Goal: Task Accomplishment & Management: Manage account settings

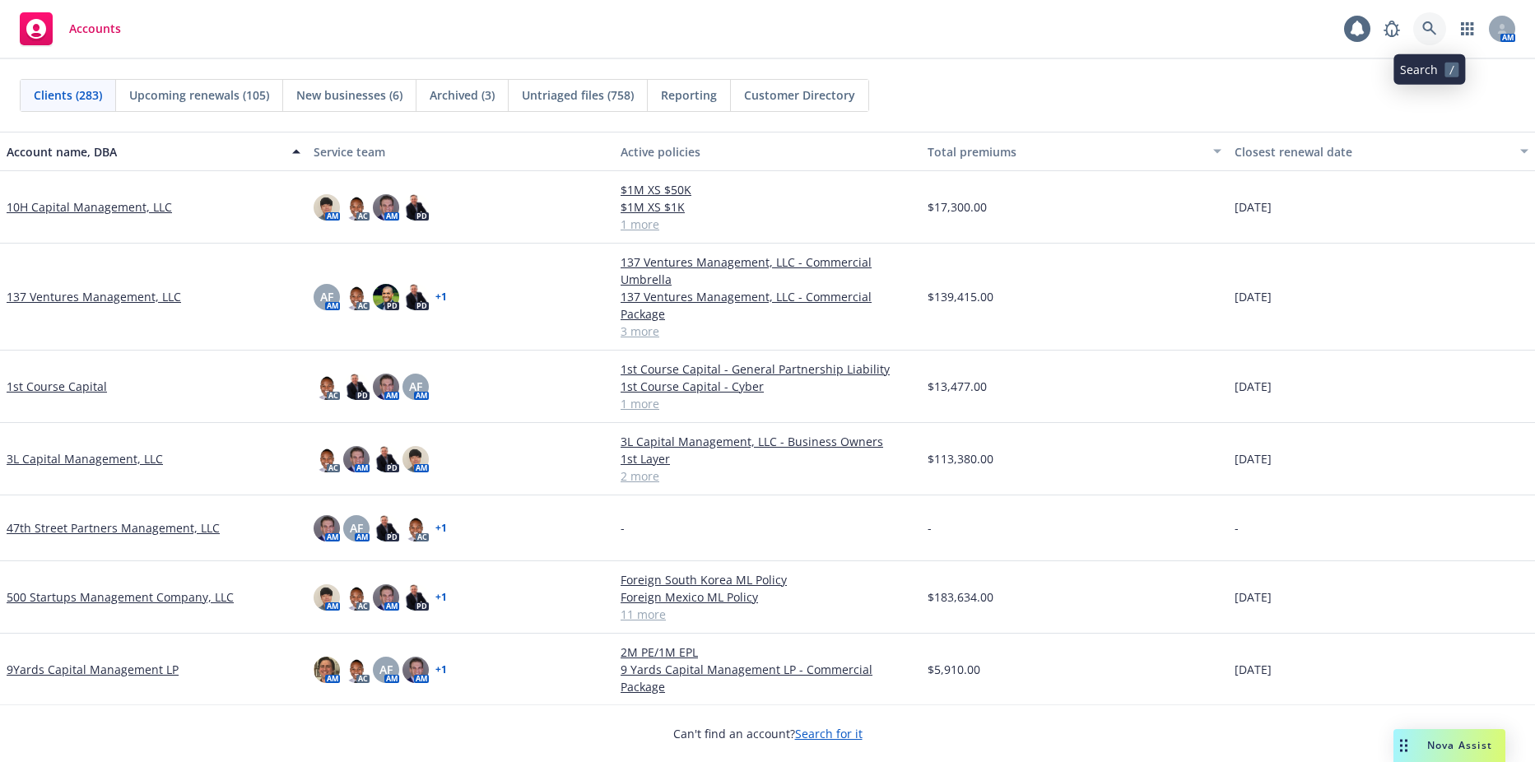
click at [1433, 26] on icon at bounding box center [1430, 28] width 15 height 15
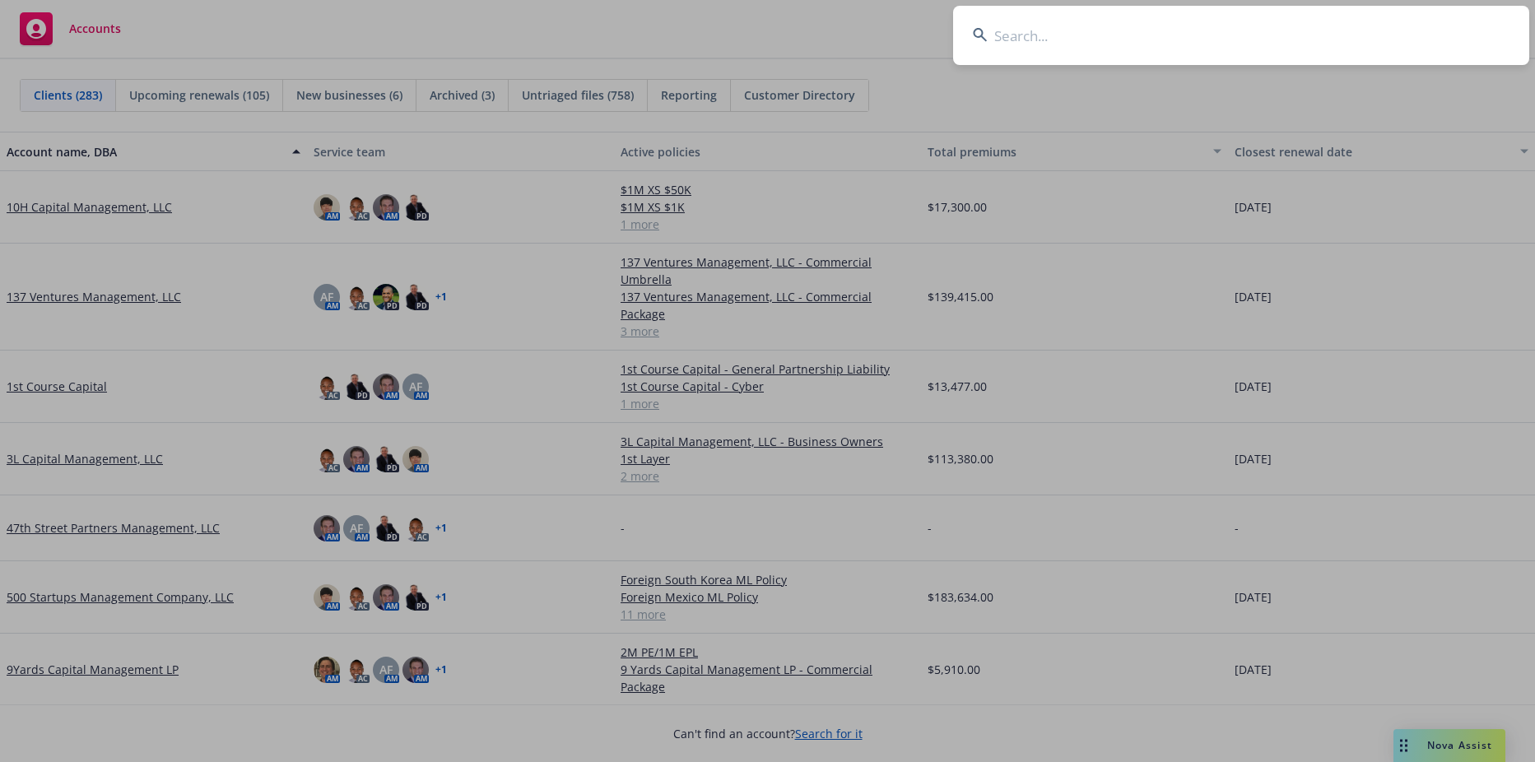
type input "d"
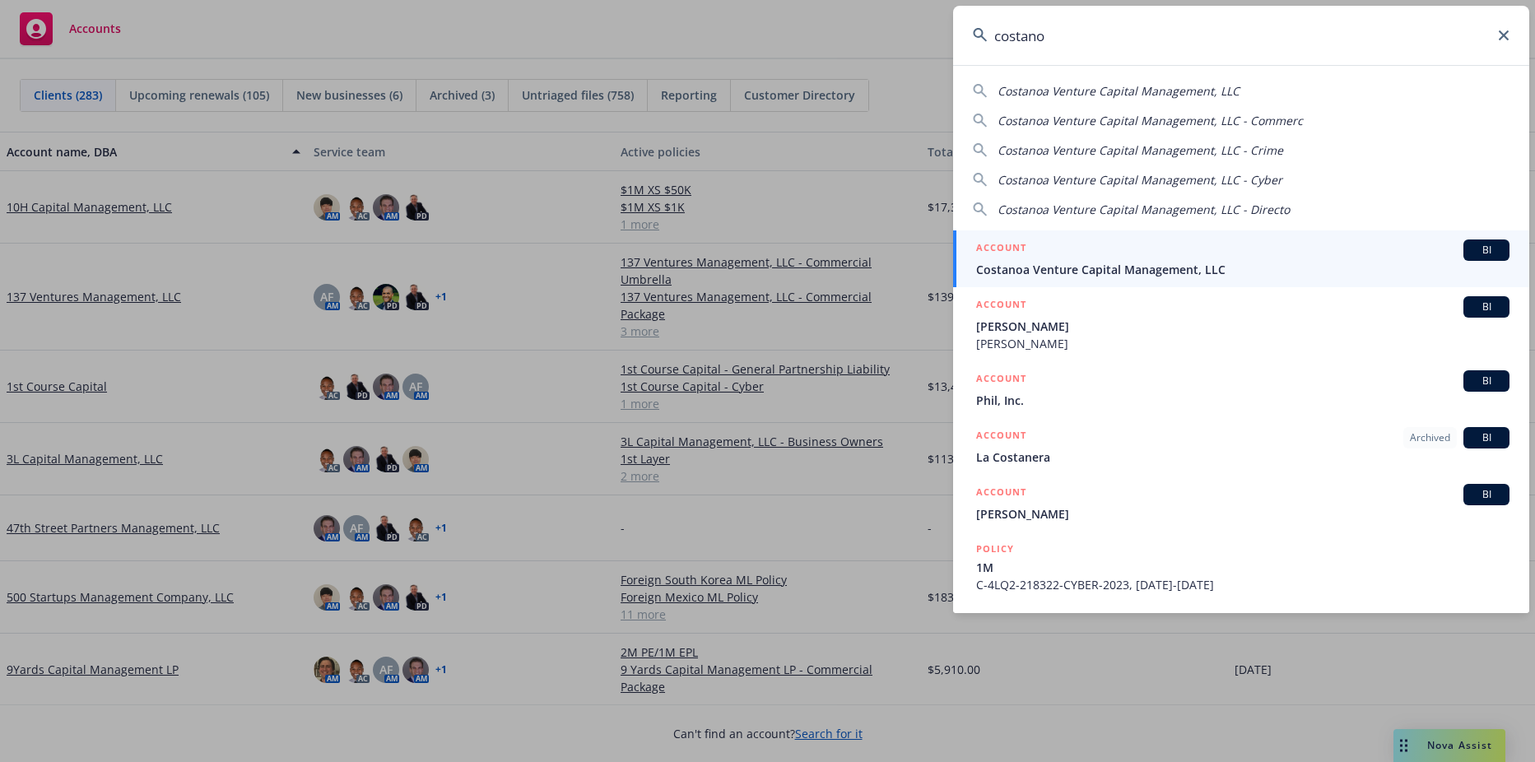
type input "costano"
click at [1025, 261] on span "Costanoa Venture Capital Management, LLC" at bounding box center [1242, 269] width 533 height 17
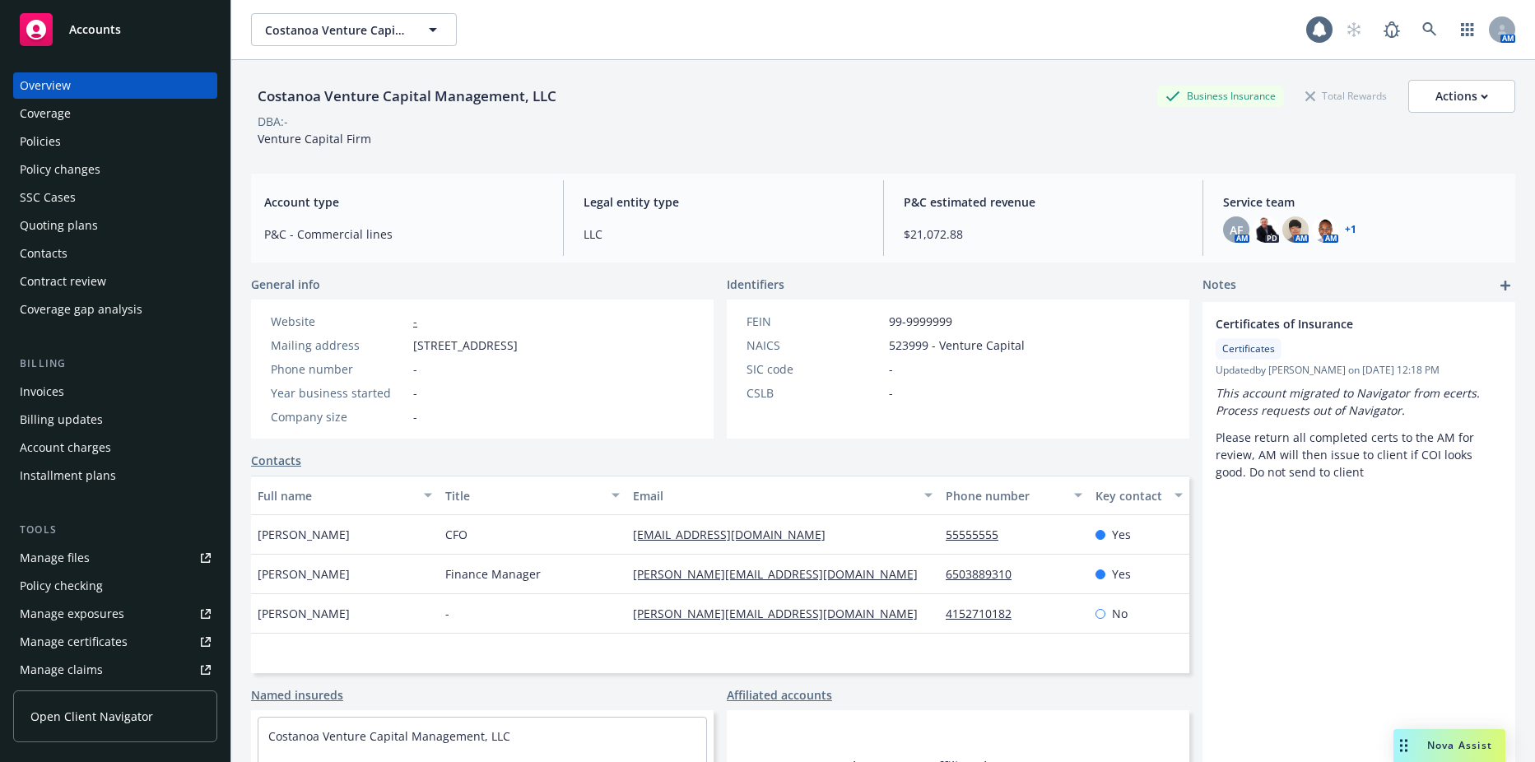
click at [57, 137] on div "Policies" at bounding box center [40, 141] width 41 height 26
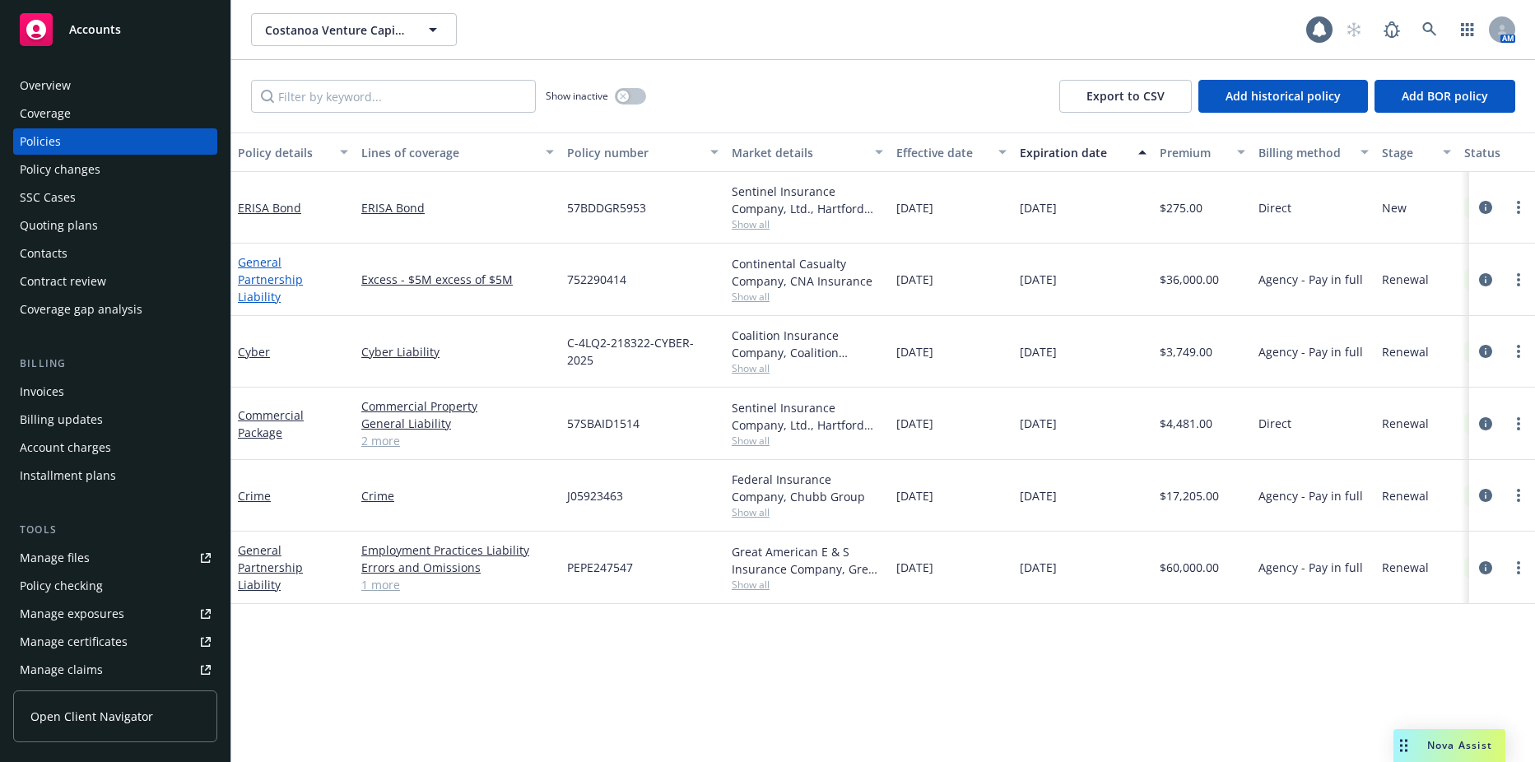
click at [303, 269] on link "General Partnership Liability" at bounding box center [270, 279] width 65 height 50
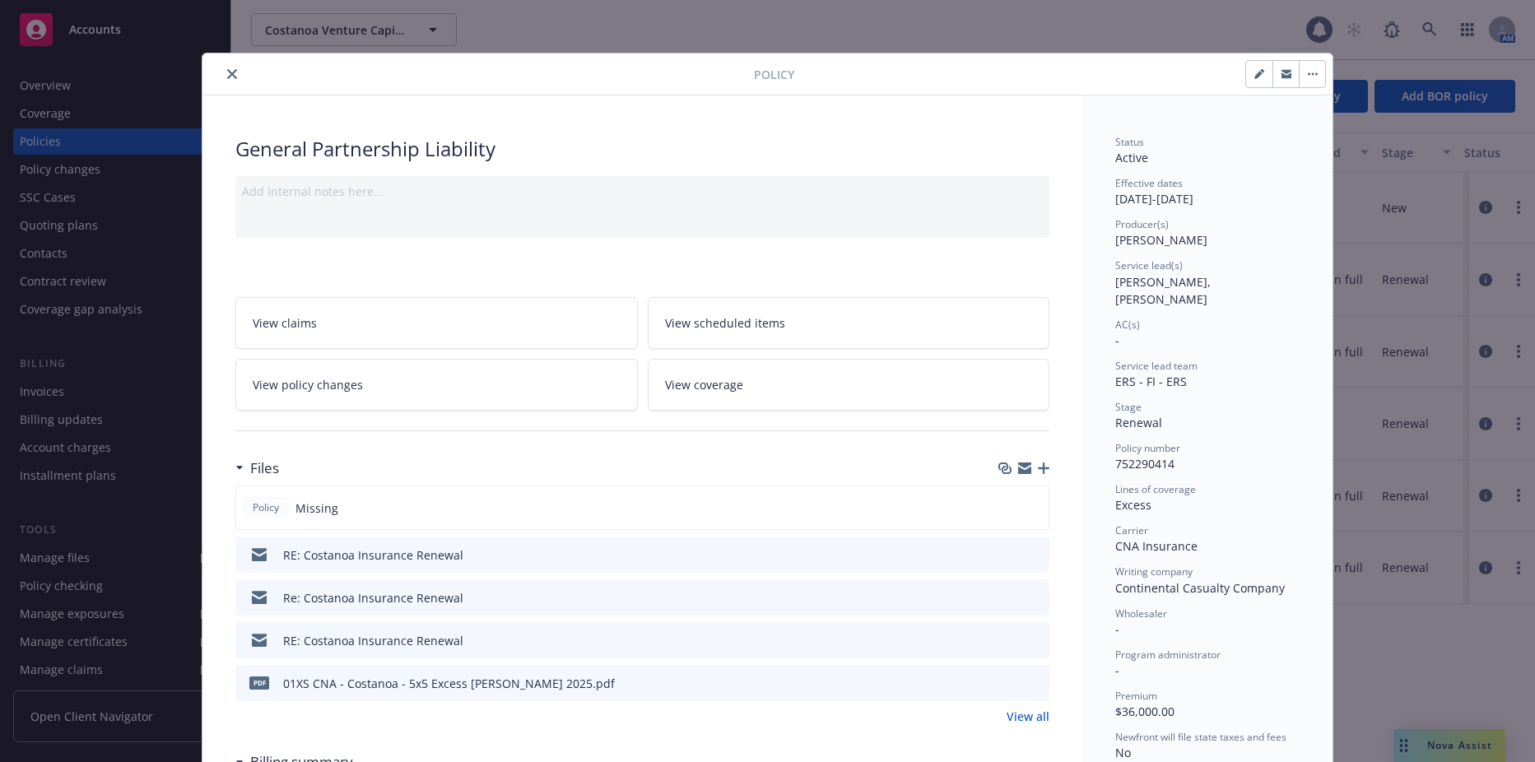
click at [1038, 473] on icon "button" at bounding box center [1044, 469] width 12 height 12
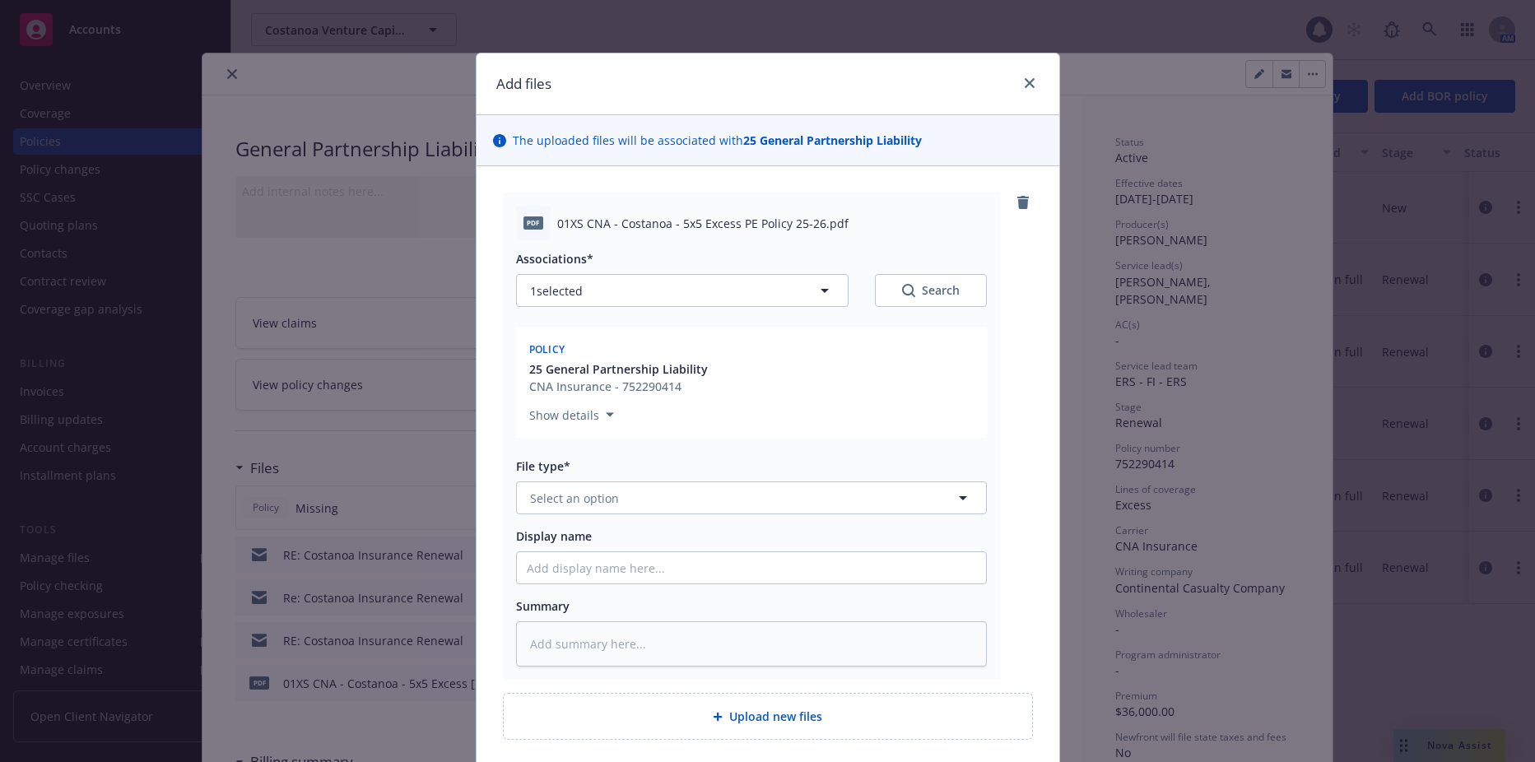
click at [609, 478] on div "File type* Select an option" at bounding box center [751, 486] width 471 height 57
click at [608, 490] on span "Select an option" at bounding box center [574, 498] width 89 height 17
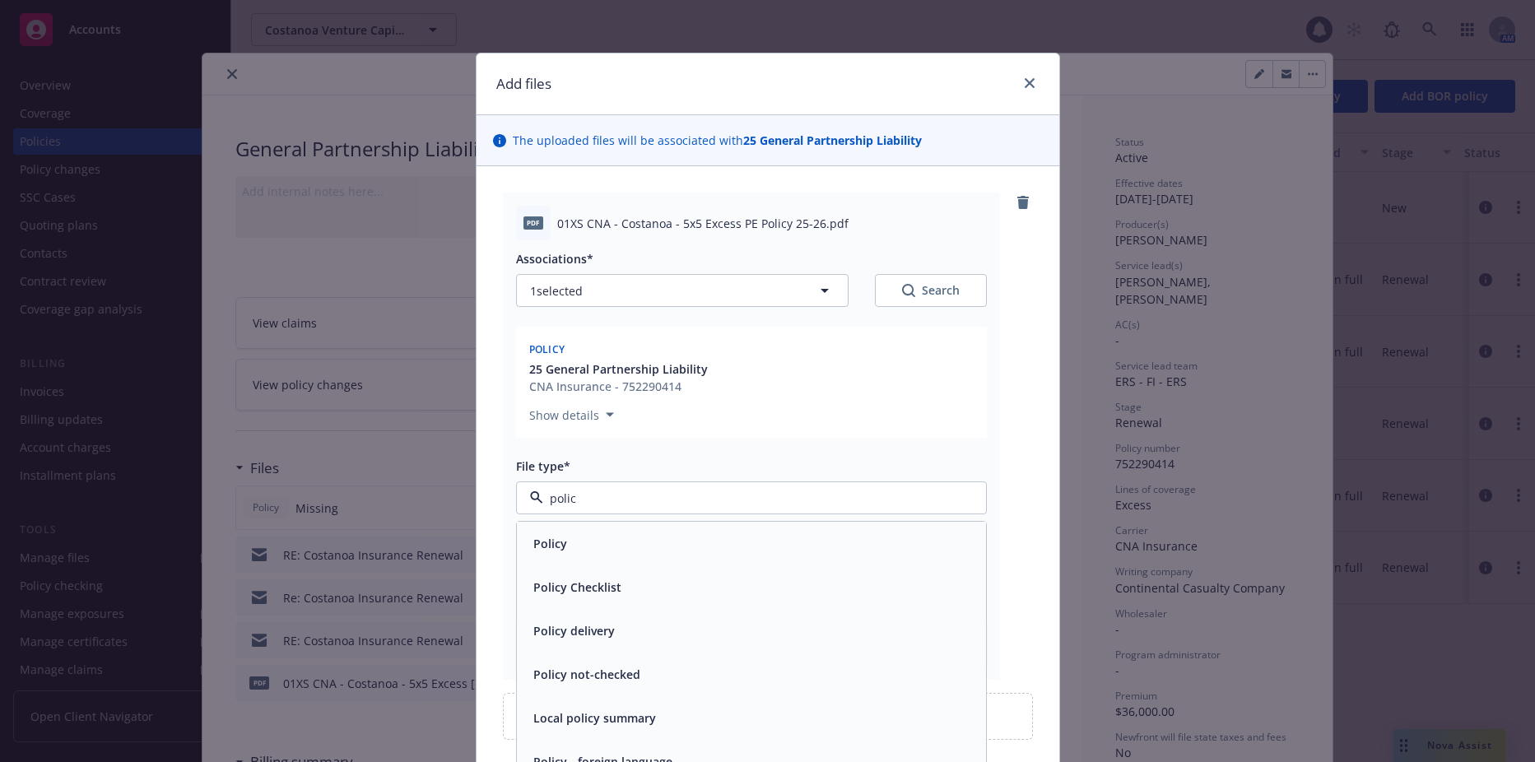
type input "policy"
click at [613, 543] on div "Policy" at bounding box center [752, 544] width 450 height 24
click at [610, 575] on input "Display name" at bounding box center [751, 567] width 469 height 31
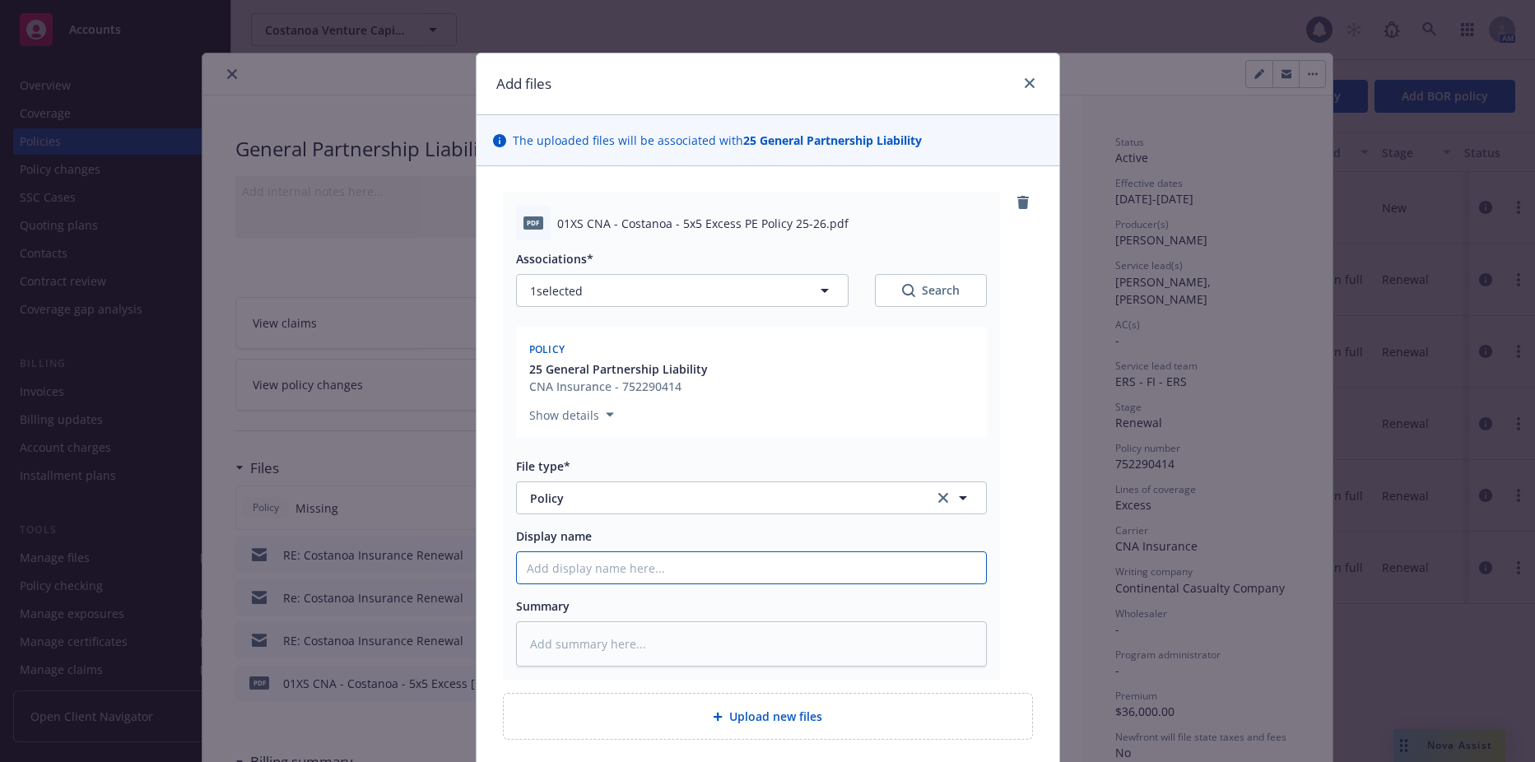
type textarea "x"
type input "2"
type textarea "x"
type input "25"
type textarea "x"
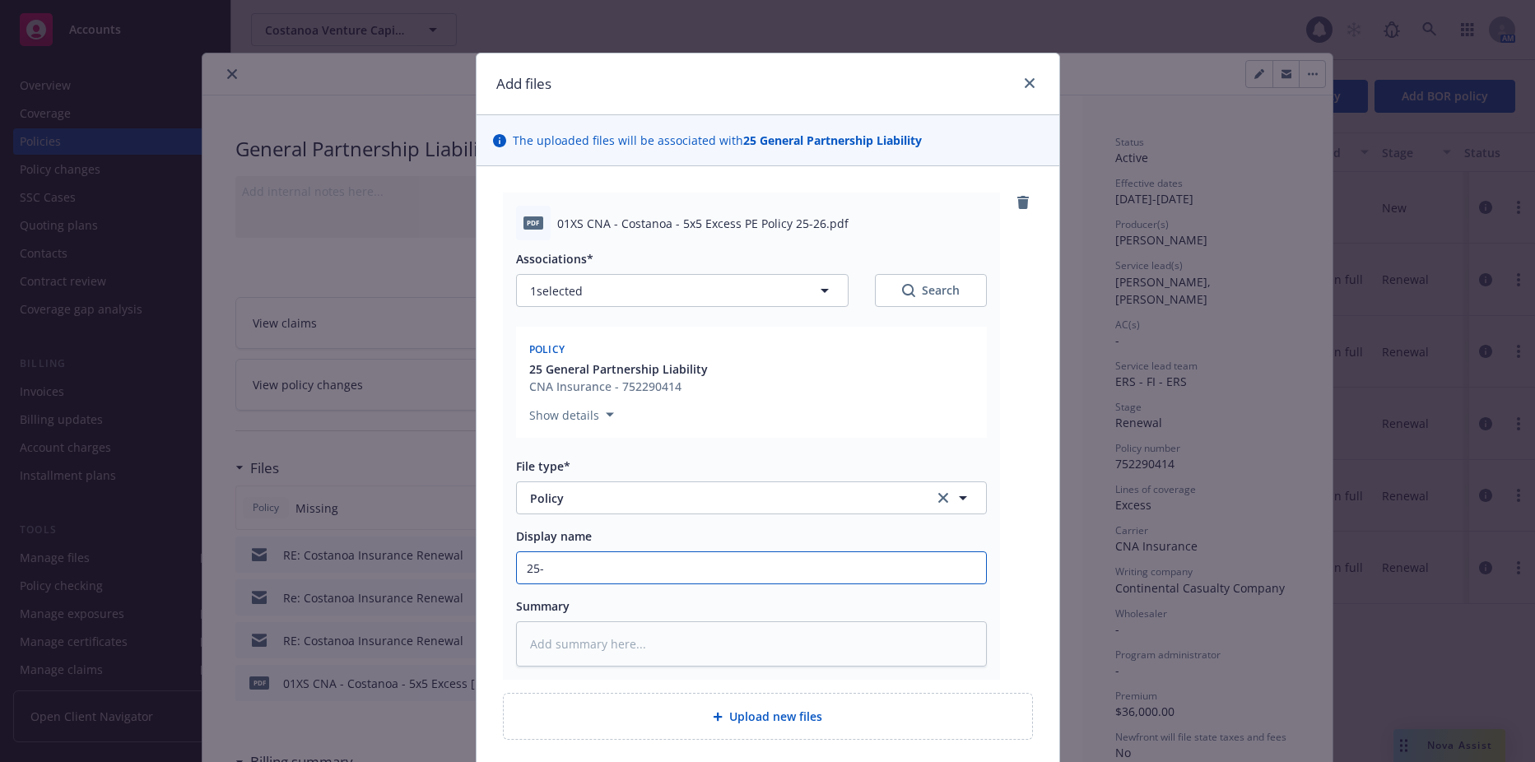
type input "25-2"
type textarea "x"
type input "25-26"
type textarea "x"
type input "25-26"
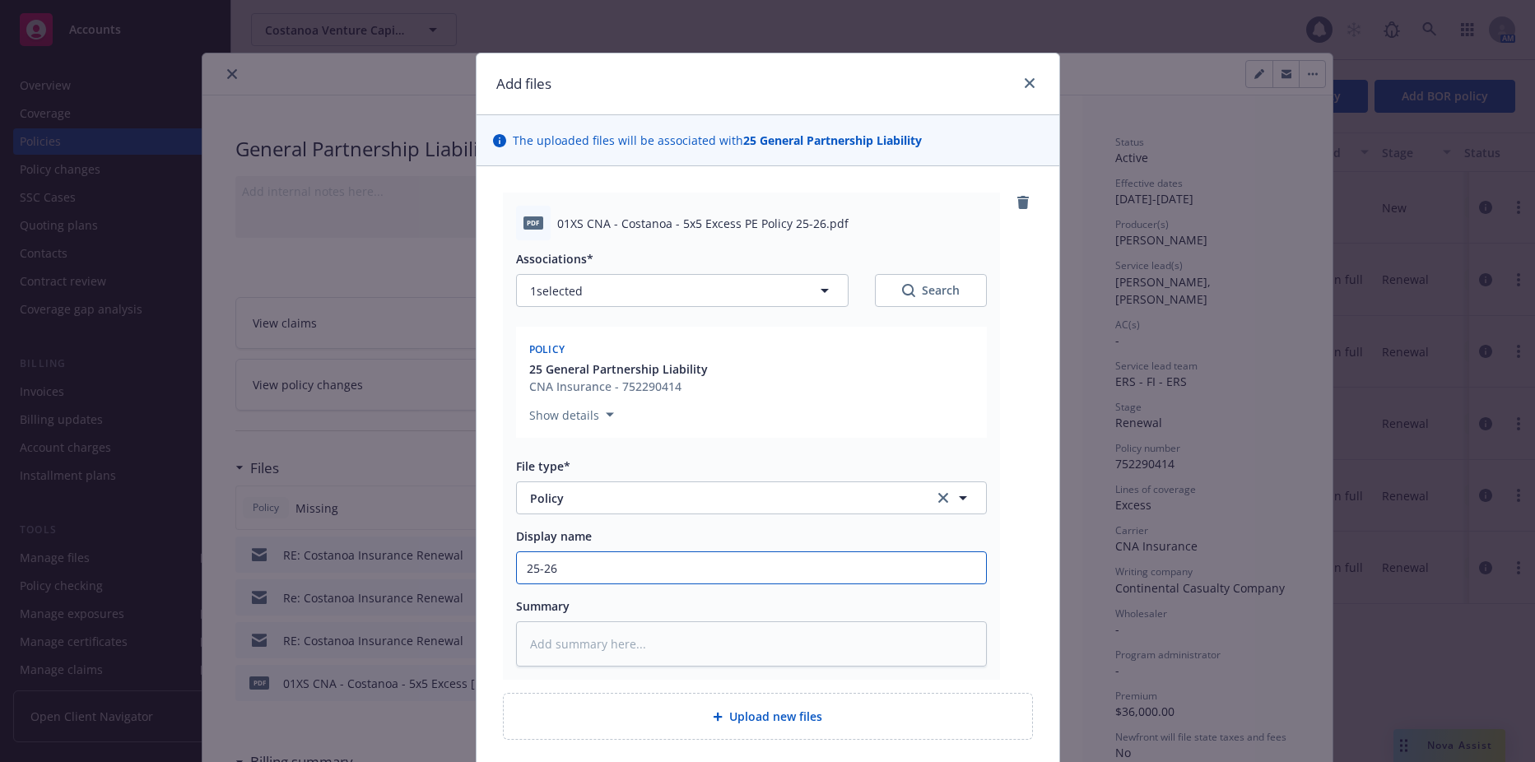
type textarea "x"
type input "25-26 X"
type textarea "x"
type input "25-26 XS"
type textarea "x"
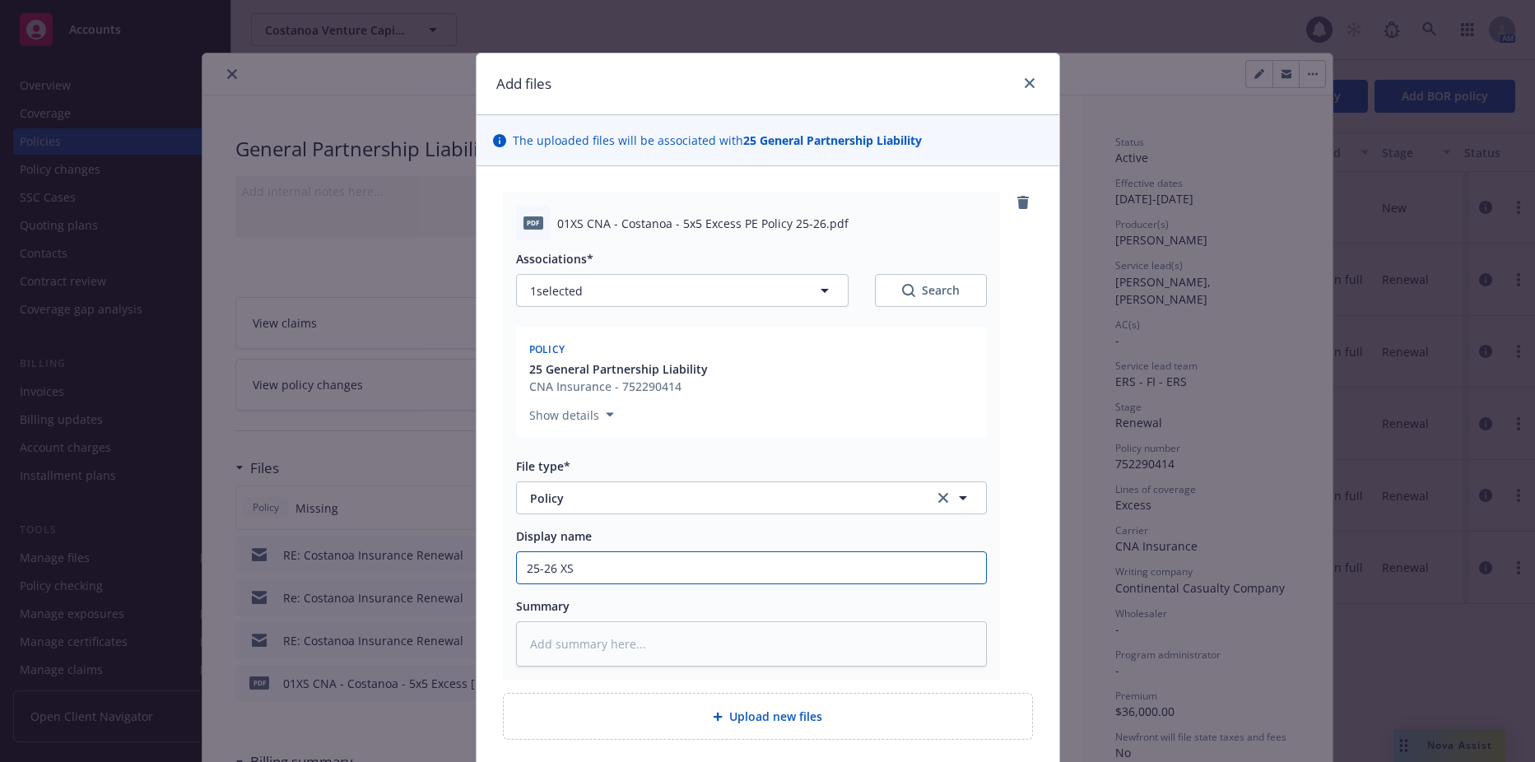
type input "25-26 XS"
type textarea "x"
type input "25-26 XS L"
type textarea "x"
type input "25-26 XS La"
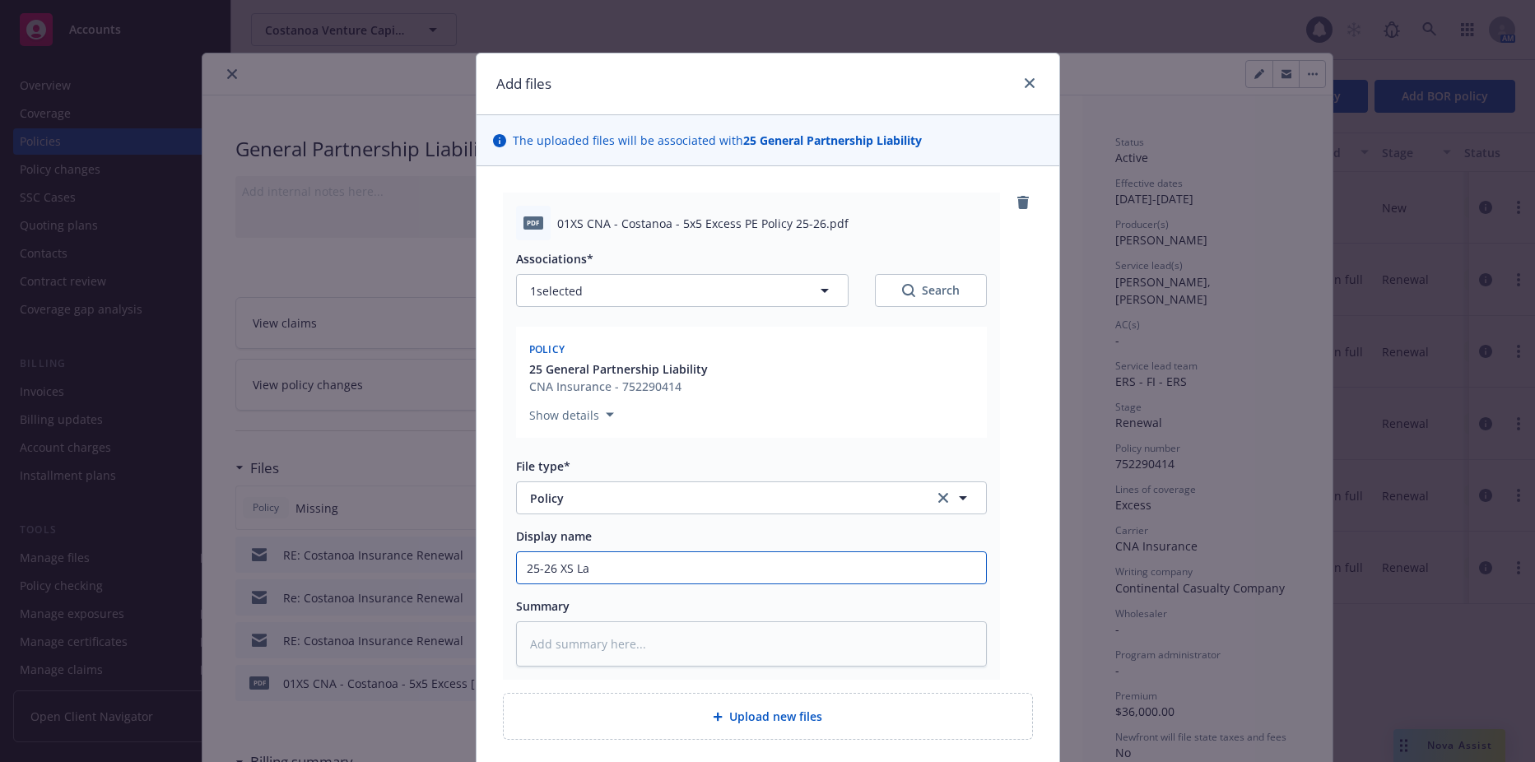
type textarea "x"
type input "25-26 XS Lay"
type textarea "x"
type input "25-26 XS Laye"
type textarea "x"
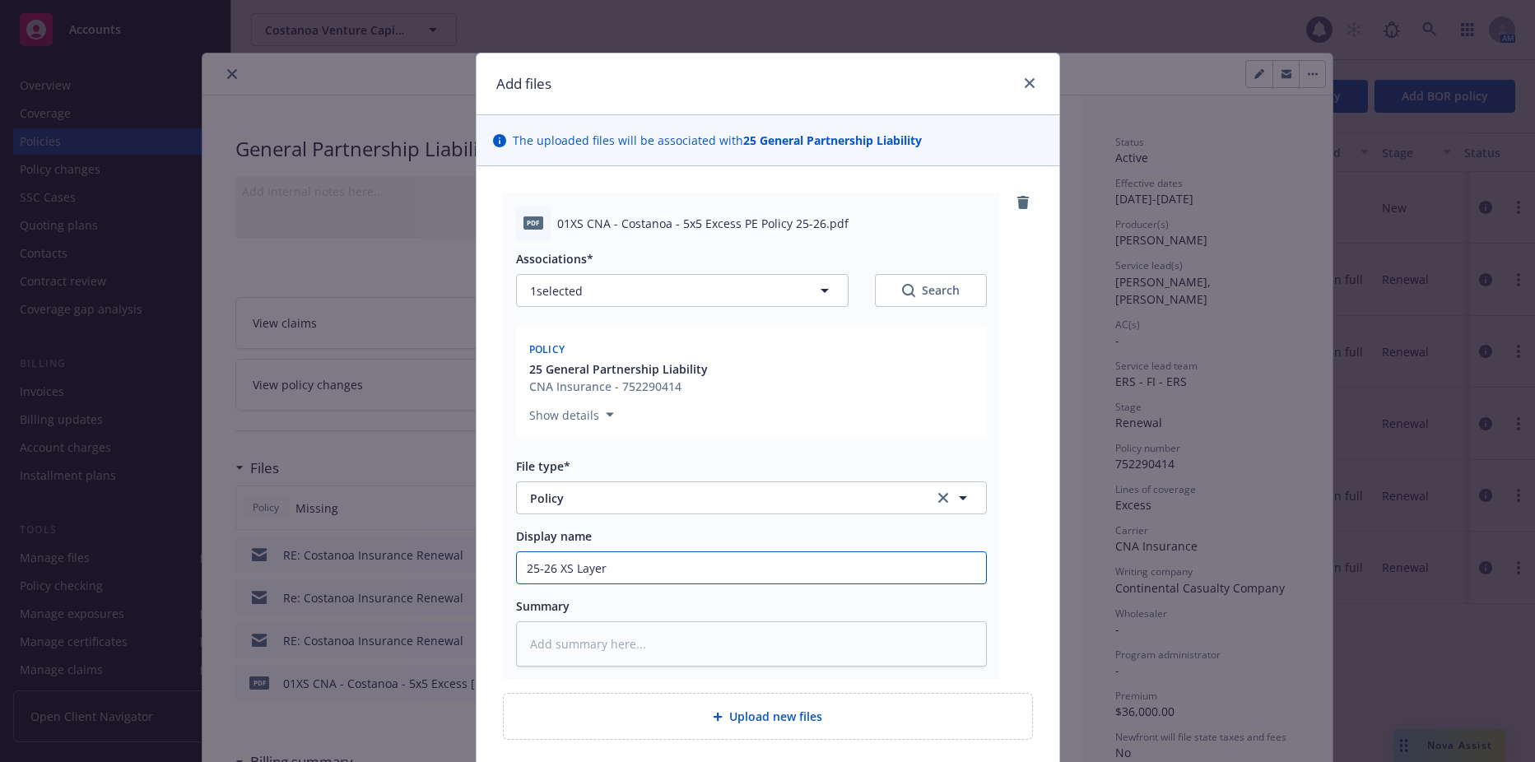
type input "25-26 XS Layer 1 ($5x5M)"
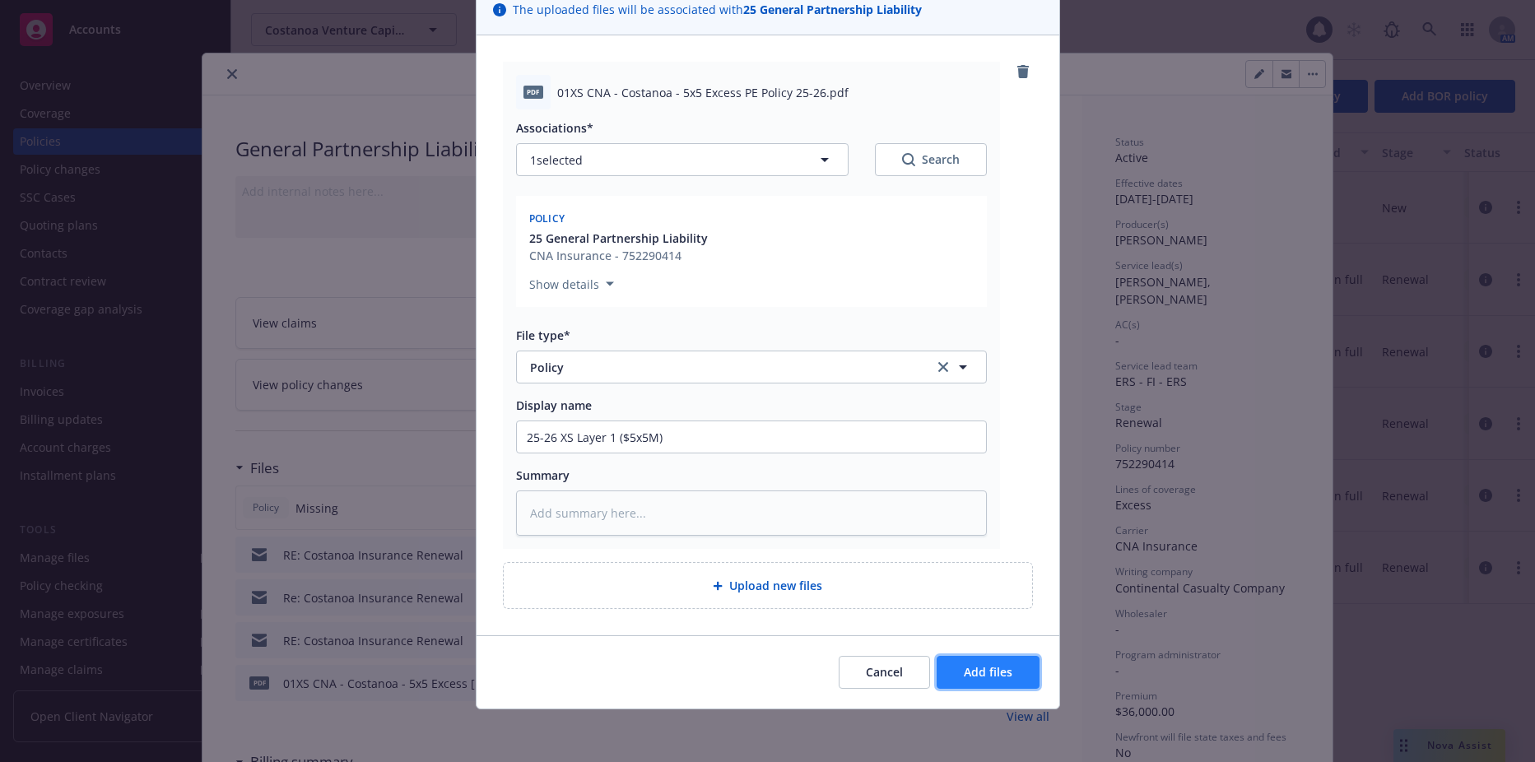
click at [976, 671] on span "Add files" at bounding box center [988, 672] width 49 height 16
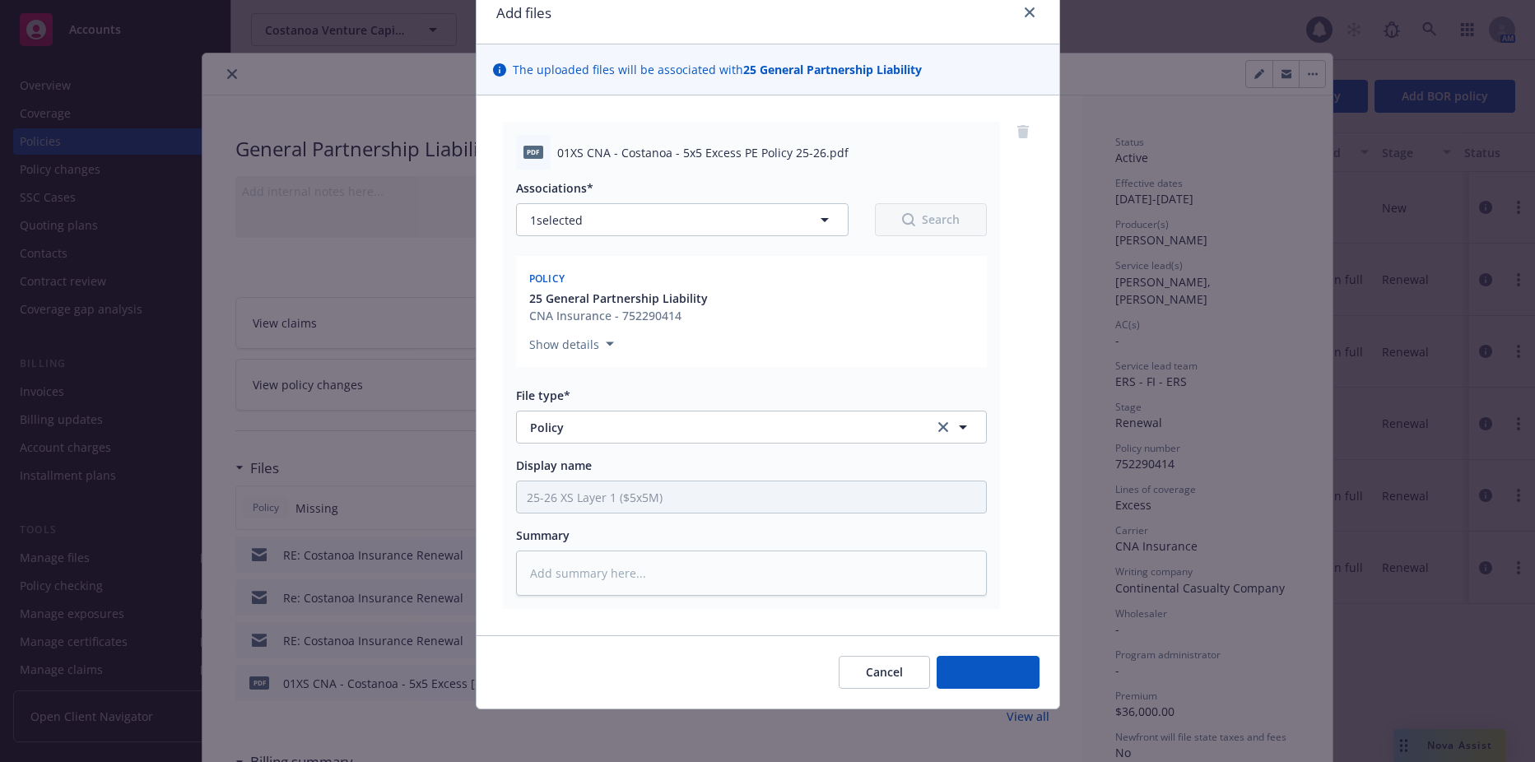
scroll to position [71, 0]
type textarea "x"
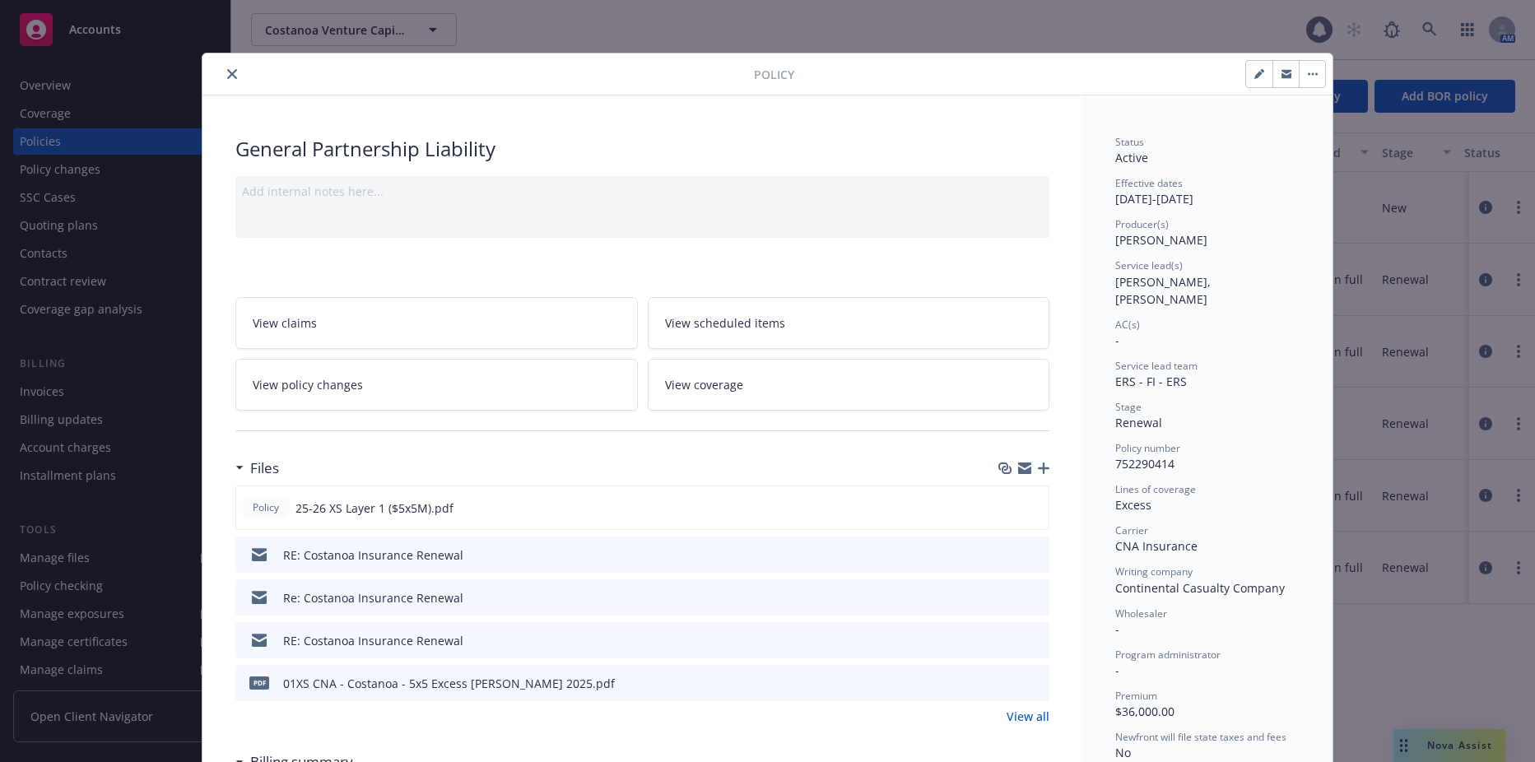
drag, startPoint x: 223, startPoint y: 68, endPoint x: 109, endPoint y: 83, distance: 114.7
click at [223, 68] on button "close" at bounding box center [232, 74] width 20 height 20
